Goal: Task Accomplishment & Management: Use online tool/utility

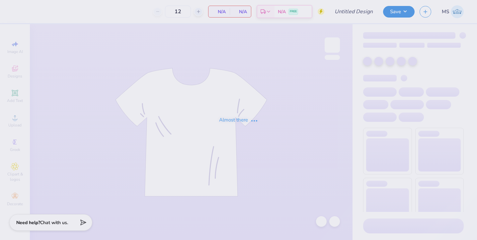
type input "AOPi S26 Recruitment"
type input "50"
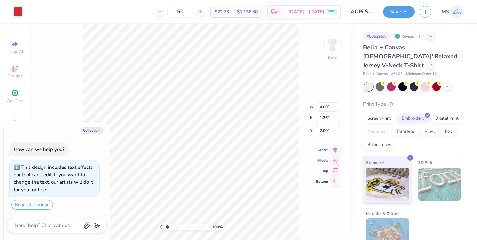
type textarea "x"
type input "2.01"
type textarea "x"
type input "5.92"
type input "2.01"
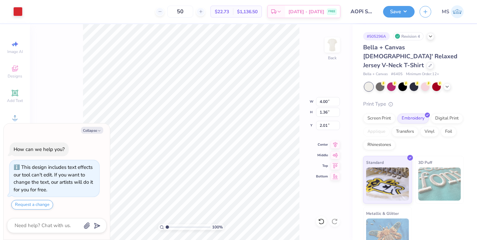
type input "1.36"
type textarea "x"
type input "1.50"
type textarea "x"
type input "7.09"
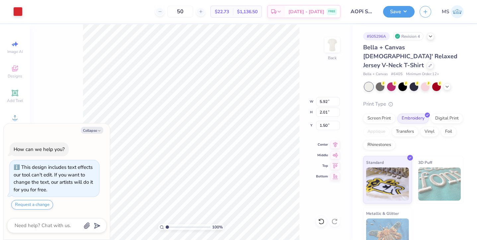
type input "2.41"
type input "1.10"
type textarea "x"
type input "1.19"
type textarea "x"
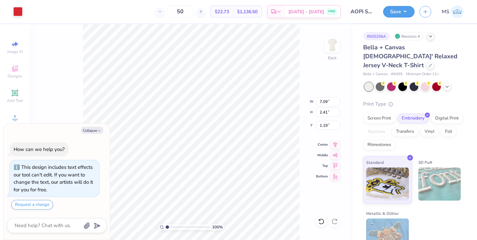
type input "1.26"
type textarea "x"
type input "2.35"
type input "2.36"
type input "1.31"
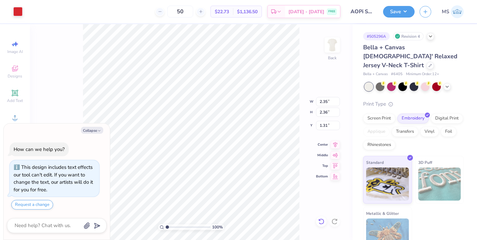
click at [317, 223] on div at bounding box center [321, 222] width 11 height 11
type textarea "x"
type input "7.78"
type input "2.64"
type input "1.02"
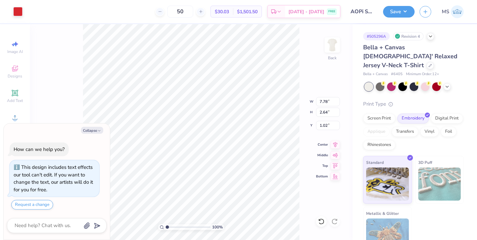
type textarea "x"
type input "1.01"
click at [318, 221] on icon at bounding box center [321, 222] width 7 height 7
click at [401, 12] on button "Save" at bounding box center [399, 11] width 32 height 12
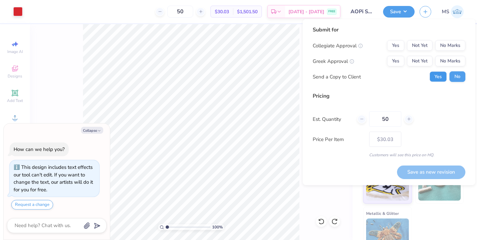
click at [436, 75] on button "Yes" at bounding box center [437, 77] width 17 height 11
type textarea "x"
click at [398, 64] on button "Yes" at bounding box center [395, 61] width 17 height 11
click at [450, 50] on button "No Marks" at bounding box center [450, 45] width 30 height 11
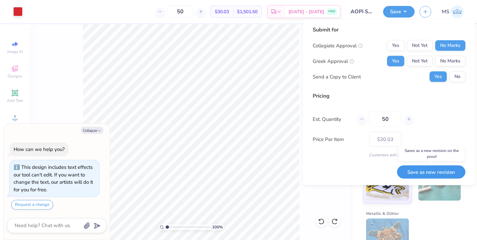
click at [415, 167] on button "Save as new revision" at bounding box center [431, 173] width 68 height 14
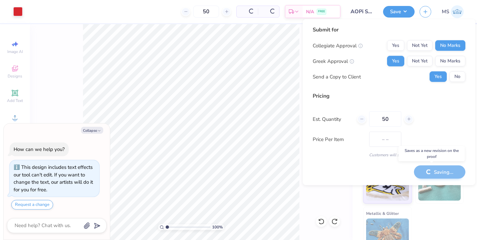
type input "$30.03"
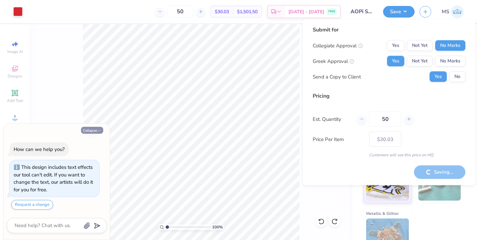
click at [85, 130] on button "Collapse" at bounding box center [92, 130] width 22 height 7
type textarea "x"
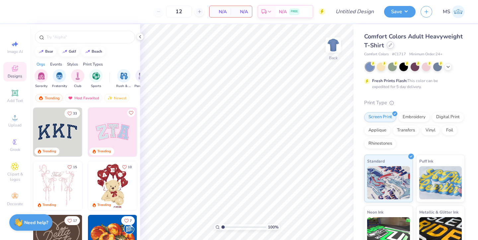
click at [389, 46] on icon at bounding box center [389, 44] width 3 height 3
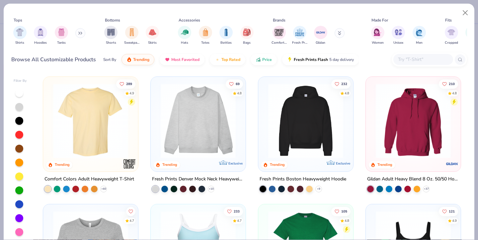
click at [340, 33] on icon at bounding box center [339, 32] width 2 height 1
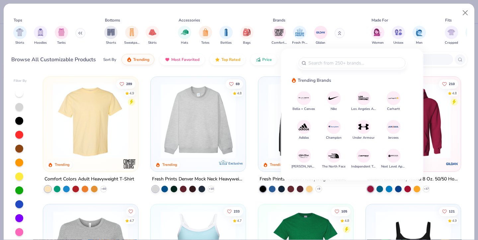
click at [365, 127] on img at bounding box center [364, 127] width 12 height 12
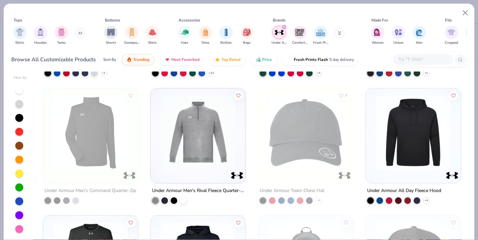
scroll to position [240, 0]
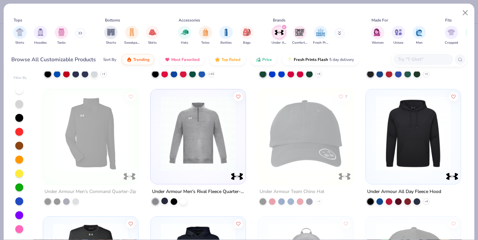
click at [167, 199] on div at bounding box center [164, 201] width 7 height 7
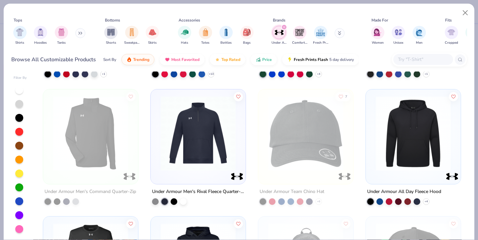
click at [185, 174] on div at bounding box center [198, 135] width 88 height 85
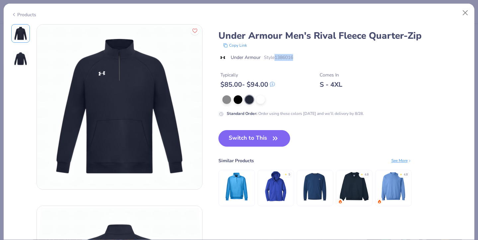
drag, startPoint x: 277, startPoint y: 56, endPoint x: 300, endPoint y: 56, distance: 23.2
click at [300, 56] on div "Under Armour Style 1386016" at bounding box center [342, 57] width 248 height 7
copy span "1386016"
click at [464, 12] on button "Close" at bounding box center [465, 13] width 13 height 13
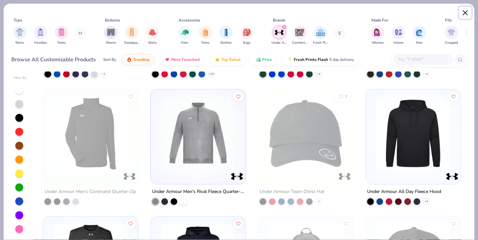
click at [464, 11] on button "Close" at bounding box center [465, 13] width 13 height 13
